Goal: Communication & Community: Answer question/provide support

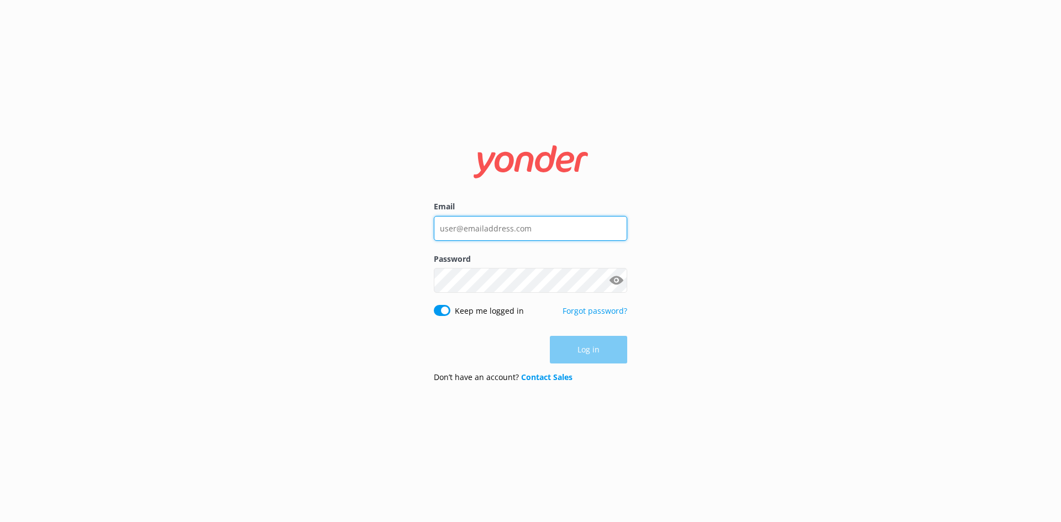
type input "[EMAIL_ADDRESS][DOMAIN_NAME]"
click at [602, 344] on div "Log in" at bounding box center [530, 350] width 193 height 28
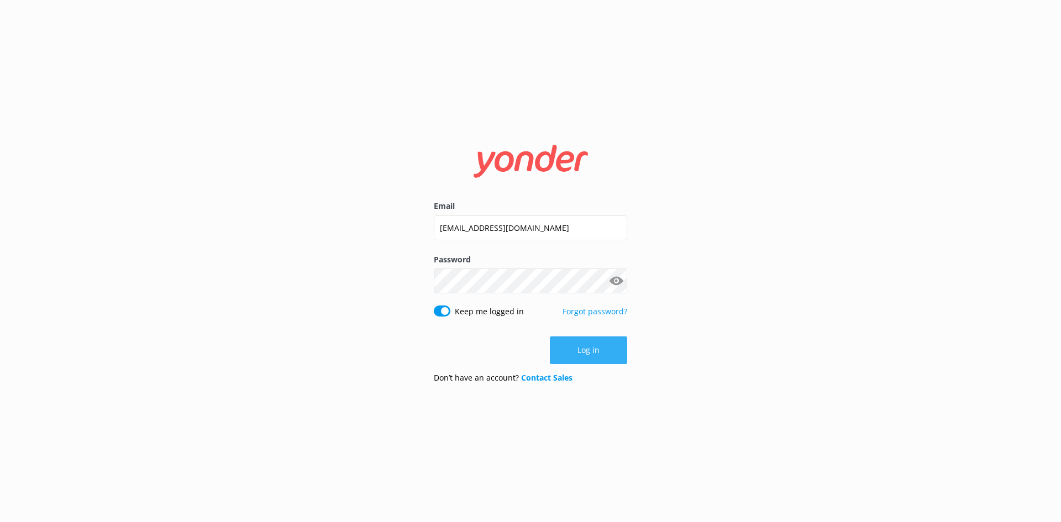
click at [607, 345] on button "Log in" at bounding box center [588, 350] width 77 height 28
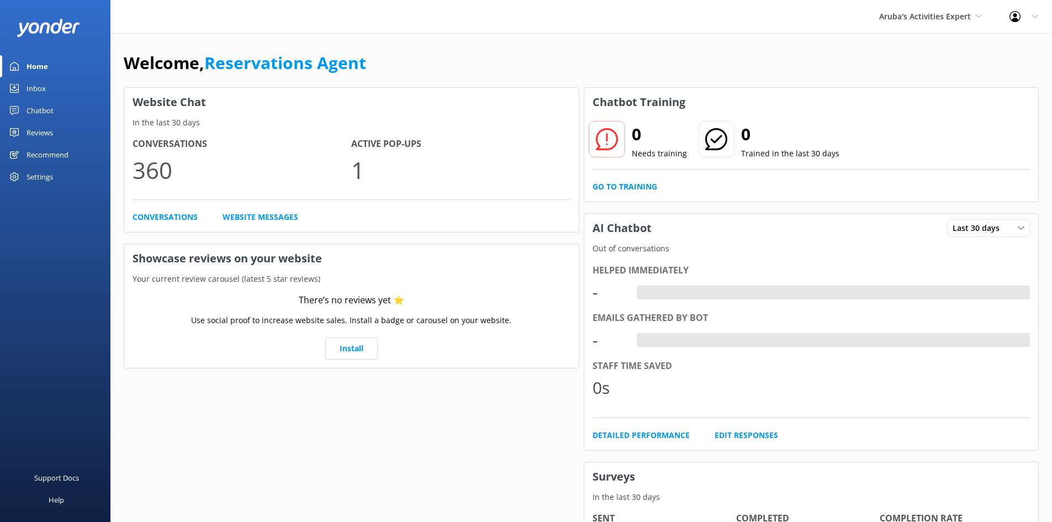
click at [48, 66] on div "Home" at bounding box center [38, 66] width 22 height 22
click at [38, 91] on div "Inbox" at bounding box center [36, 88] width 19 height 22
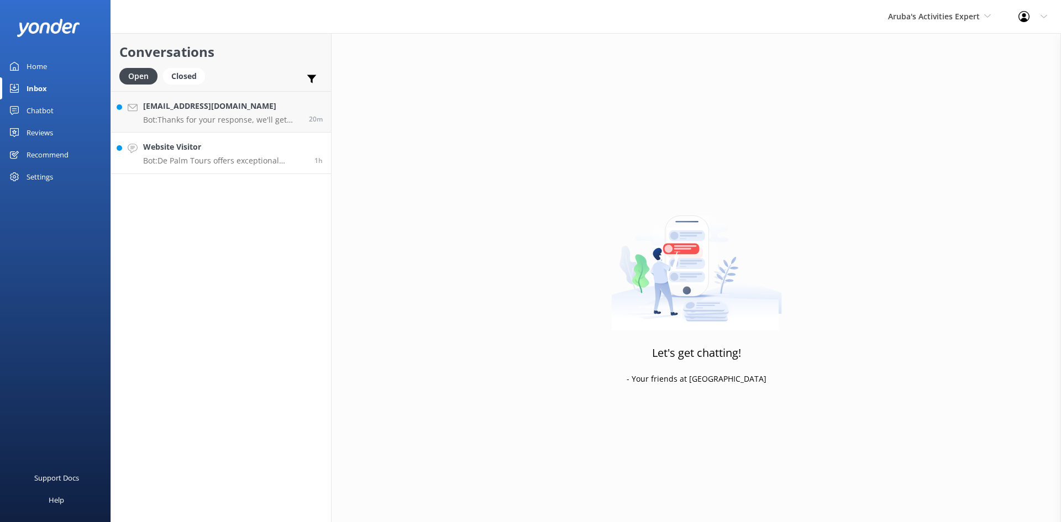
click at [215, 155] on div "Website Visitor Bot: De Palm Tours offers exceptional airport transfer services…" at bounding box center [224, 153] width 163 height 24
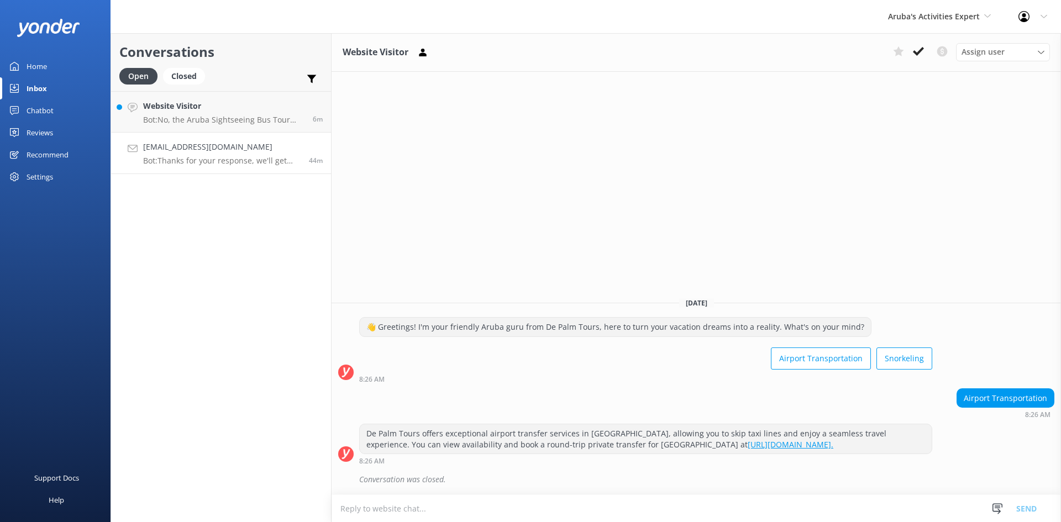
click at [177, 159] on p "Bot: Thanks for your response, we'll get back to you as soon as we can during o…" at bounding box center [221, 161] width 157 height 10
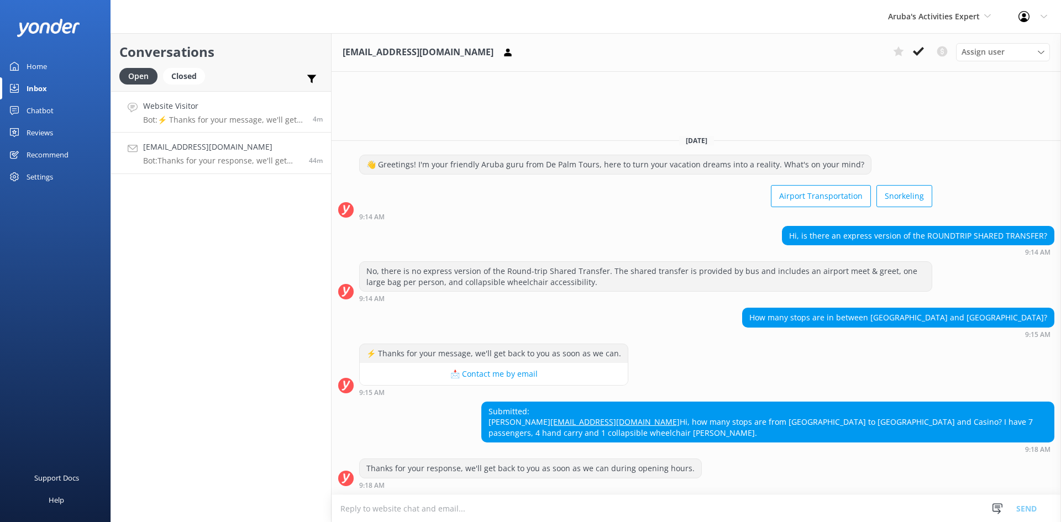
click at [254, 112] on h4 "Website Visitor" at bounding box center [223, 106] width 161 height 12
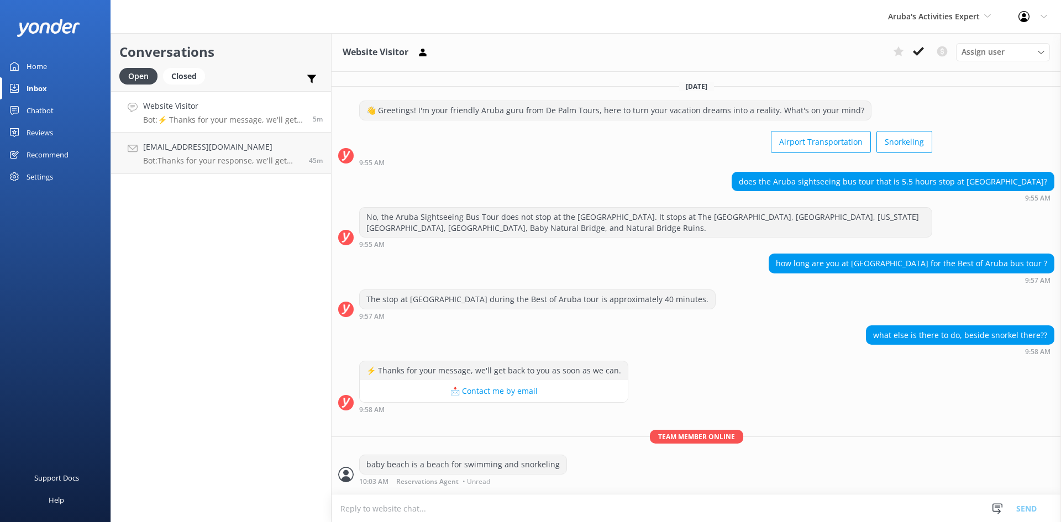
scroll to position [20, 0]
